Goal: Information Seeking & Learning: Find specific fact

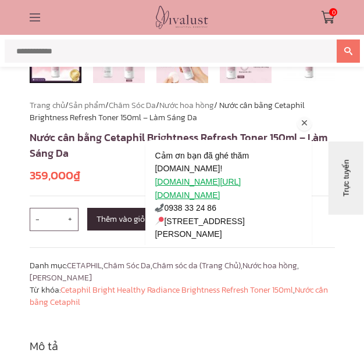
scroll to position [523, 0]
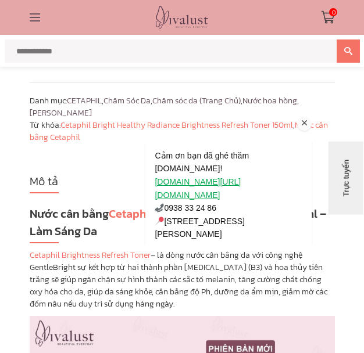
click at [303, 121] on icon "Thu hút chú ý đến tính năng trò chuyện" at bounding box center [304, 123] width 10 height 10
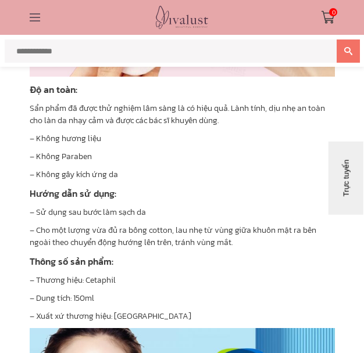
scroll to position [1975, 0]
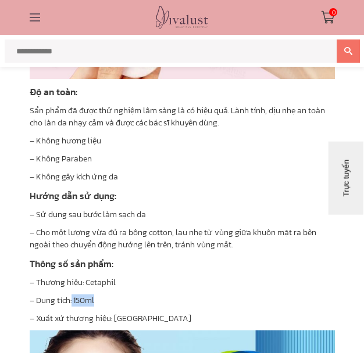
drag, startPoint x: 73, startPoint y: 302, endPoint x: 110, endPoint y: 302, distance: 37.2
click at [110, 302] on p "– Dung tích: 150ml" at bounding box center [182, 301] width 305 height 12
copy p "150ml"
drag, startPoint x: 88, startPoint y: 284, endPoint x: 118, endPoint y: 284, distance: 30.2
click at [118, 284] on p "– Thương hiệu: Cetaphil" at bounding box center [182, 283] width 305 height 12
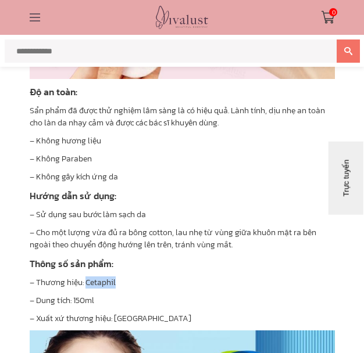
copy p "Cetaphil"
drag, startPoint x: 112, startPoint y: 318, endPoint x: 192, endPoint y: 325, distance: 80.5
click at [148, 315] on p "– Xuất xứ thương hiệu: [GEOGRAPHIC_DATA]" at bounding box center [182, 319] width 305 height 12
copy p "[GEOGRAPHIC_DATA]"
